Goal: Transaction & Acquisition: Download file/media

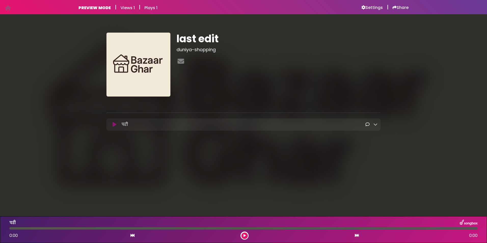
click at [111, 124] on button at bounding box center [115, 124] width 10 height 5
click at [246, 236] on icon at bounding box center [245, 235] width 2 height 3
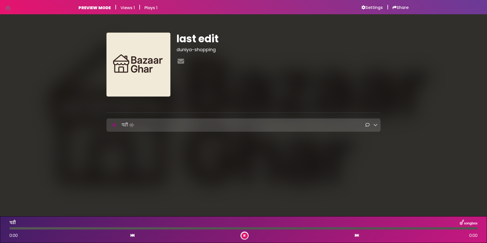
click at [377, 124] on icon at bounding box center [376, 125] width 4 height 4
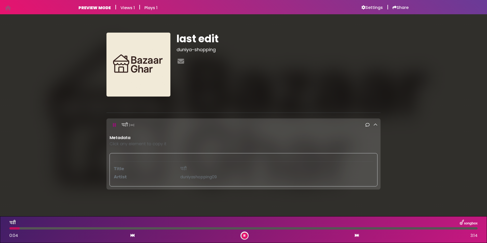
click at [374, 124] on icon at bounding box center [376, 125] width 4 height 4
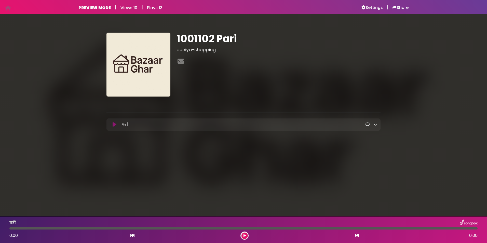
click at [374, 124] on icon at bounding box center [376, 124] width 4 height 4
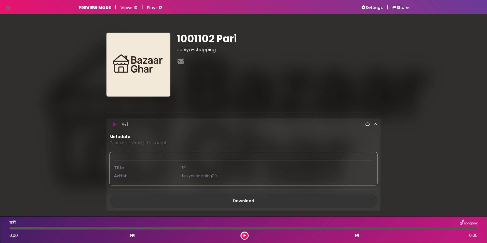
click at [376, 124] on icon at bounding box center [376, 124] width 4 height 4
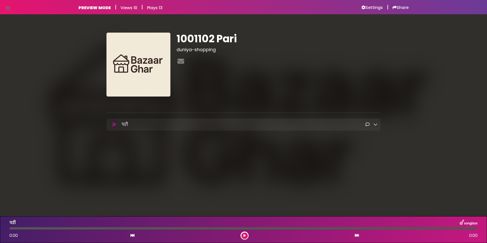
click at [372, 125] on div at bounding box center [372, 125] width 12 height 6
click at [375, 125] on icon at bounding box center [376, 124] width 4 height 4
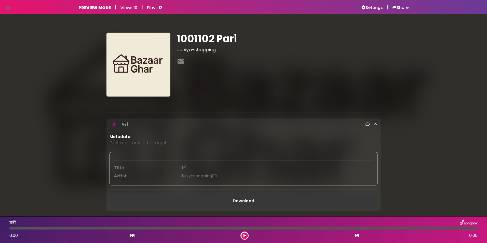
click at [249, 201] on link "Download" at bounding box center [244, 201] width 268 height 14
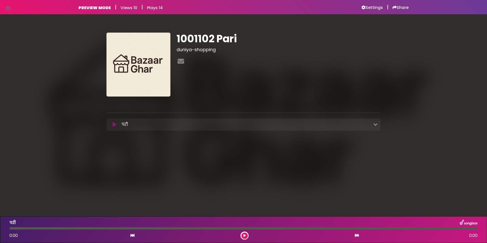
click at [374, 124] on icon at bounding box center [376, 124] width 4 height 4
